Goal: Find specific page/section: Find specific page/section

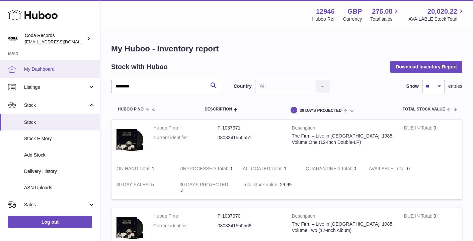
click at [48, 64] on link "My Dashboard" at bounding box center [50, 69] width 100 height 18
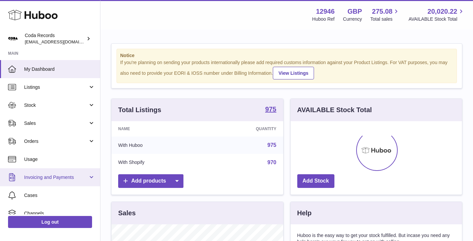
scroll to position [104, 171]
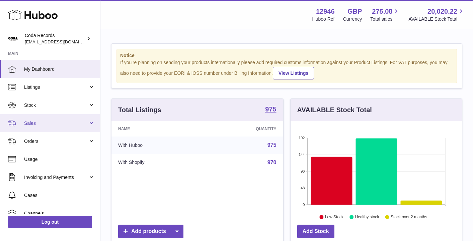
click at [50, 125] on span "Sales" at bounding box center [56, 123] width 64 height 6
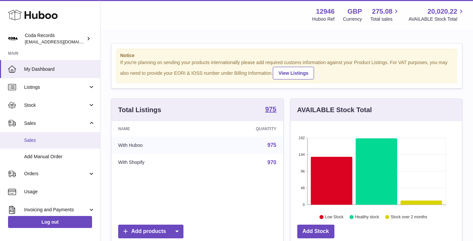
click at [57, 137] on span "Sales" at bounding box center [59, 140] width 71 height 6
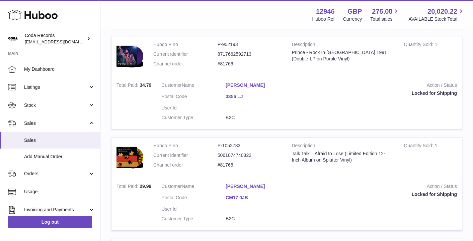
scroll to position [697, 0]
